Goal: Find specific page/section: Find specific page/section

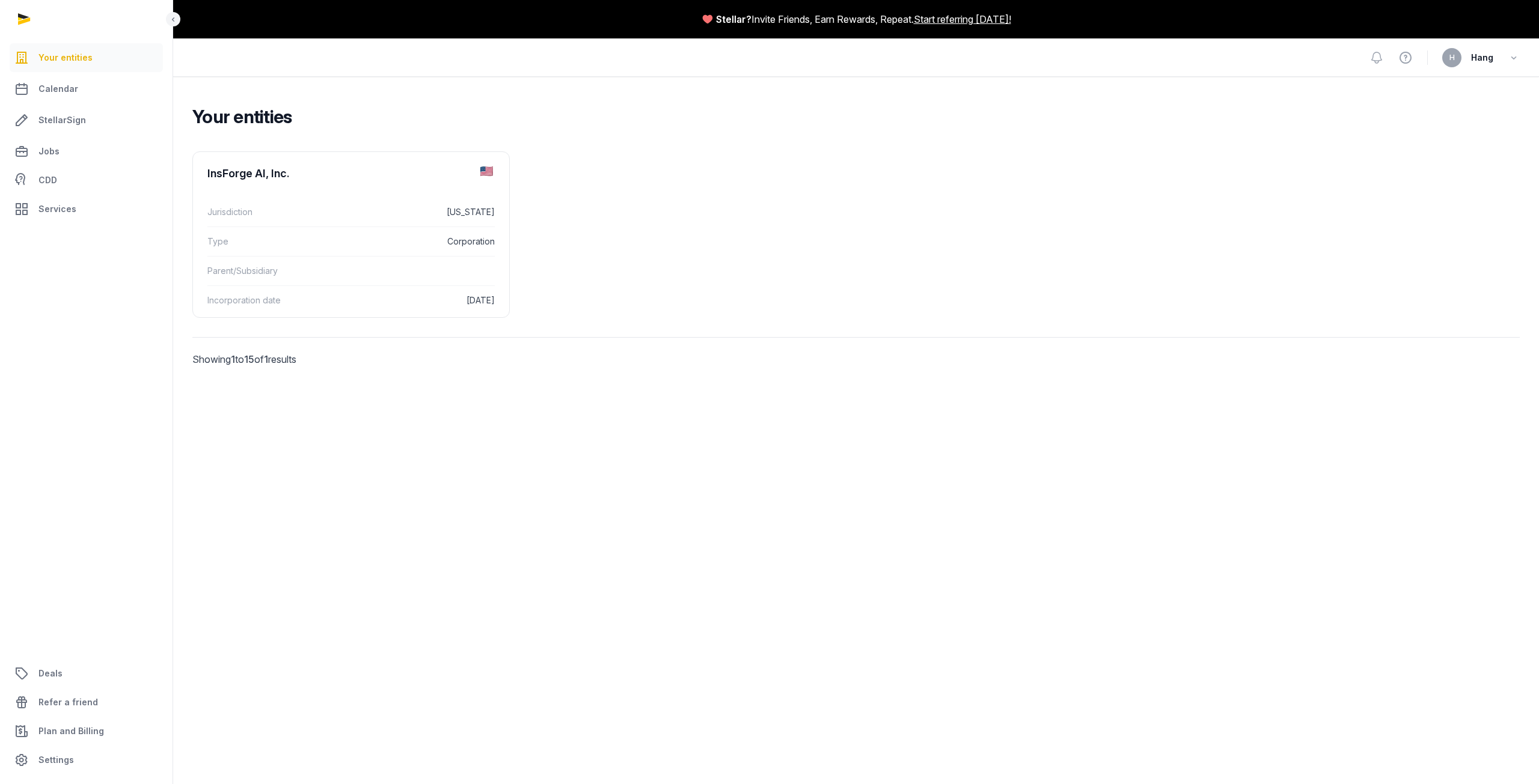
click at [722, 727] on main "Stellar? Invite Friends, Earn Rewards, Repeat. Start referring [DATE]! Open sid…" at bounding box center [769, 392] width 1539 height 784
click at [338, 184] on div "InsForge AI, Inc." at bounding box center [351, 173] width 316 height 43
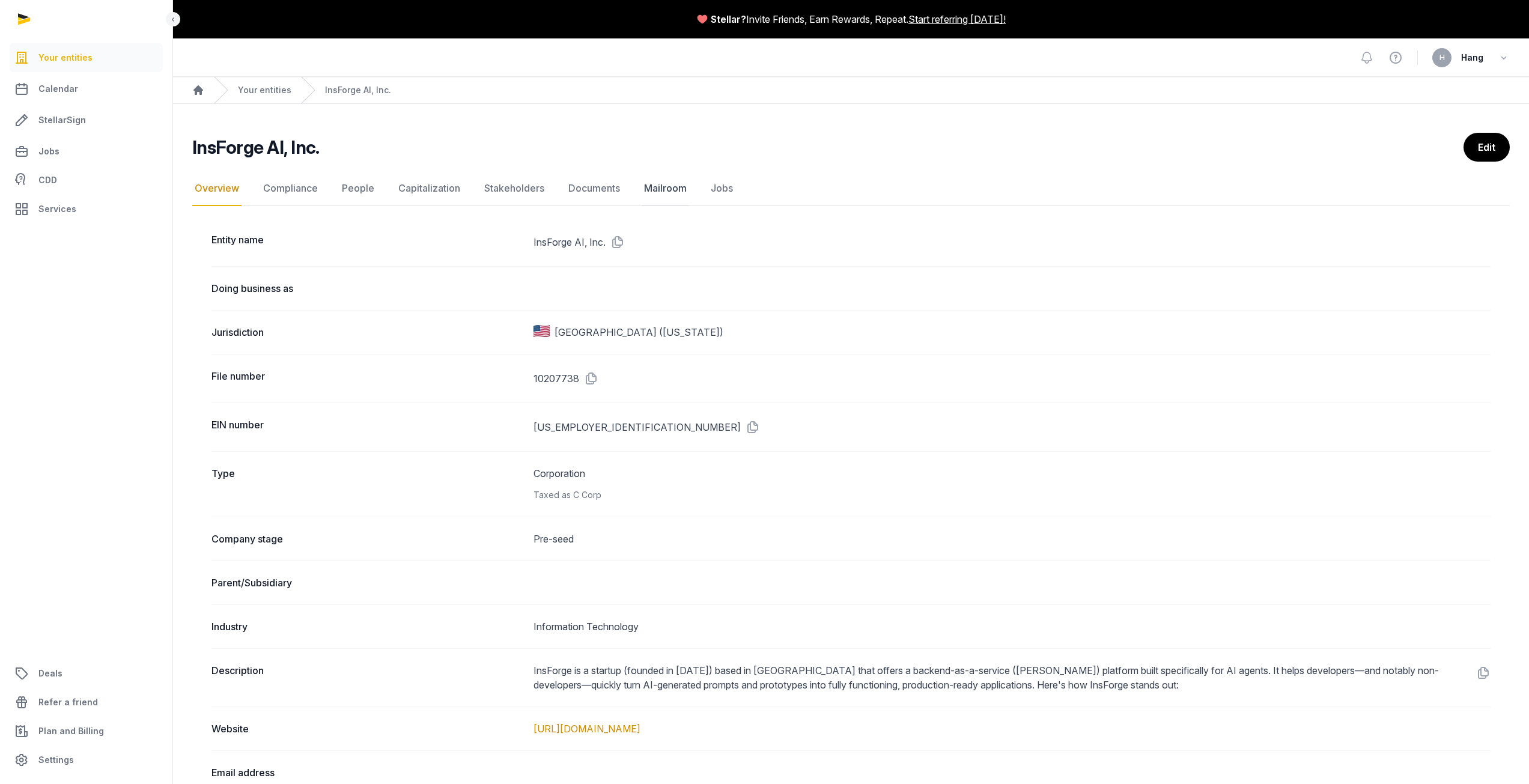
click at [653, 188] on link "Mailroom" at bounding box center [665, 188] width 48 height 35
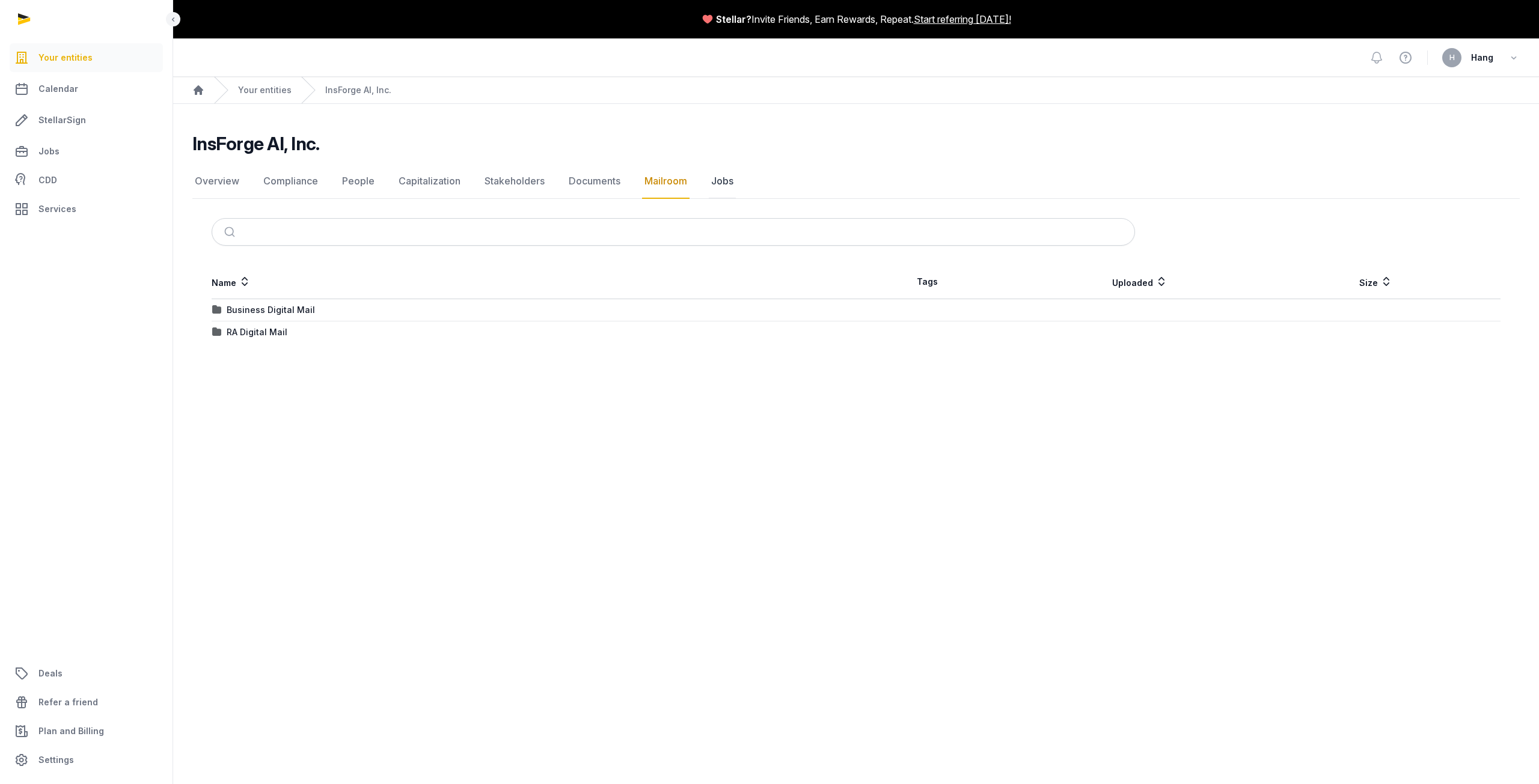
click at [723, 187] on link "Jobs" at bounding box center [722, 181] width 27 height 35
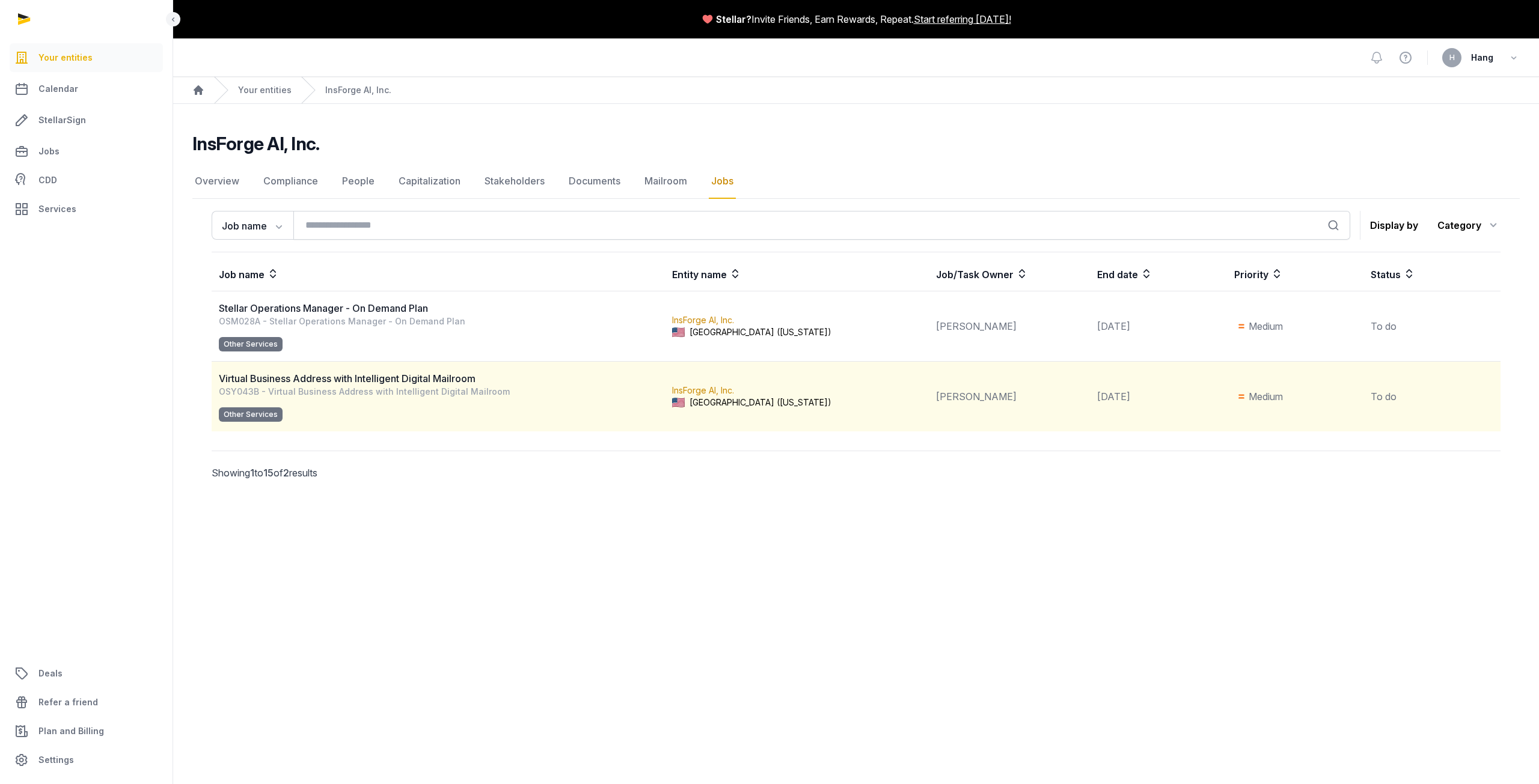
click at [747, 390] on div "InsForge AI, Inc. [GEOGRAPHIC_DATA] ([US_STATE])" at bounding box center [797, 396] width 249 height 24
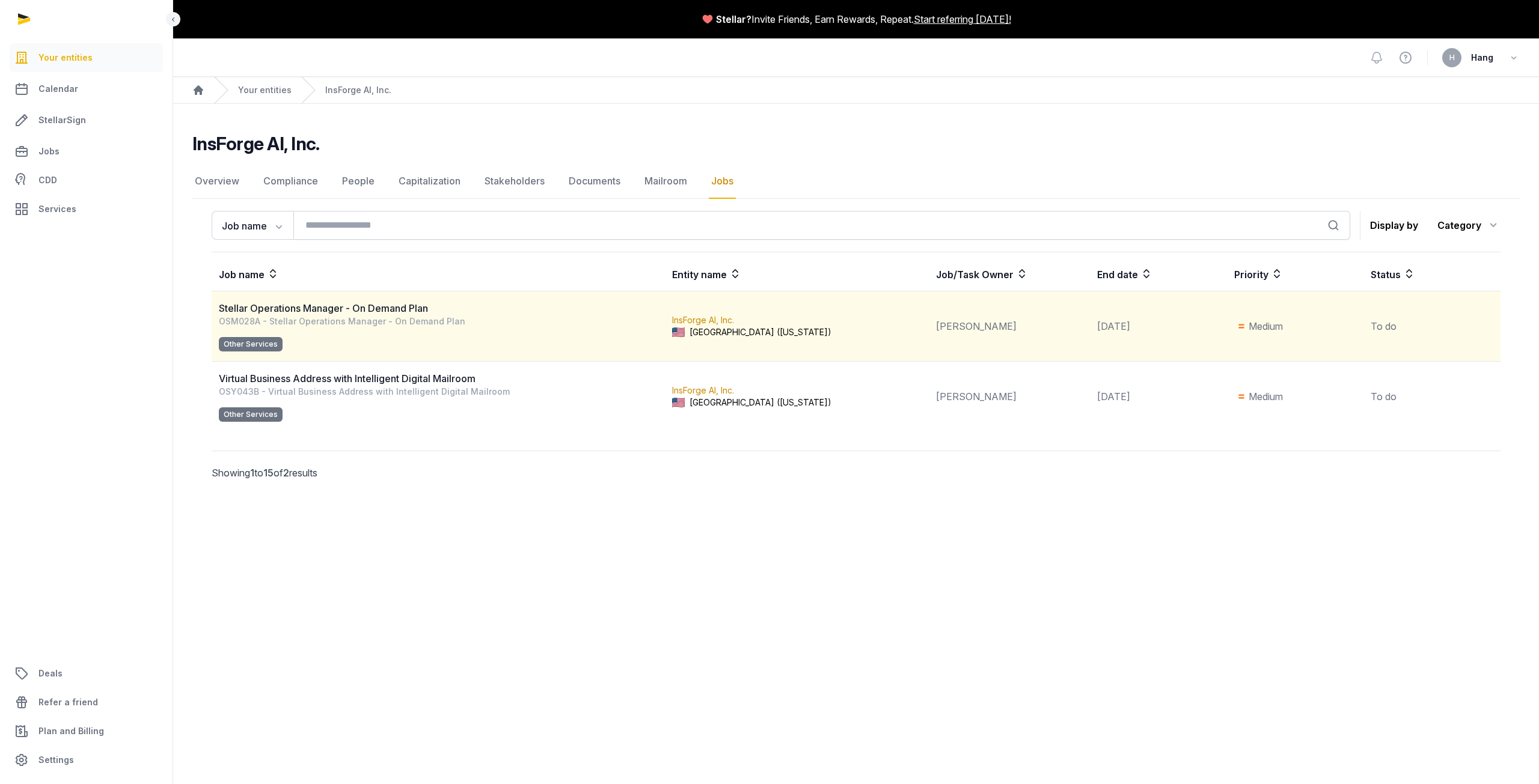
click at [598, 311] on div "Stellar Operations Manager - On Demand Plan" at bounding box center [441, 308] width 445 height 15
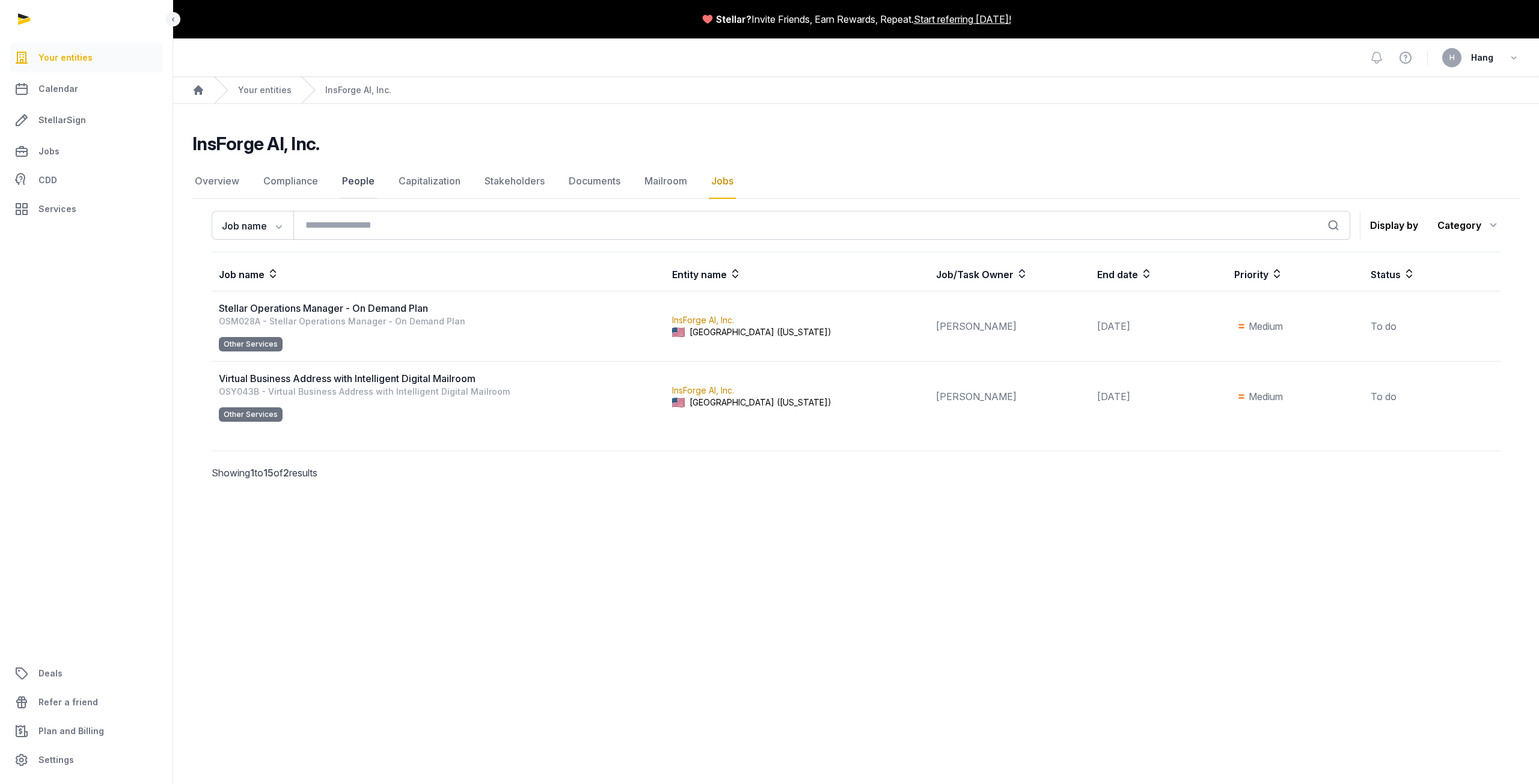
click at [355, 184] on link "People" at bounding box center [358, 181] width 38 height 35
